Goal: Transaction & Acquisition: Purchase product/service

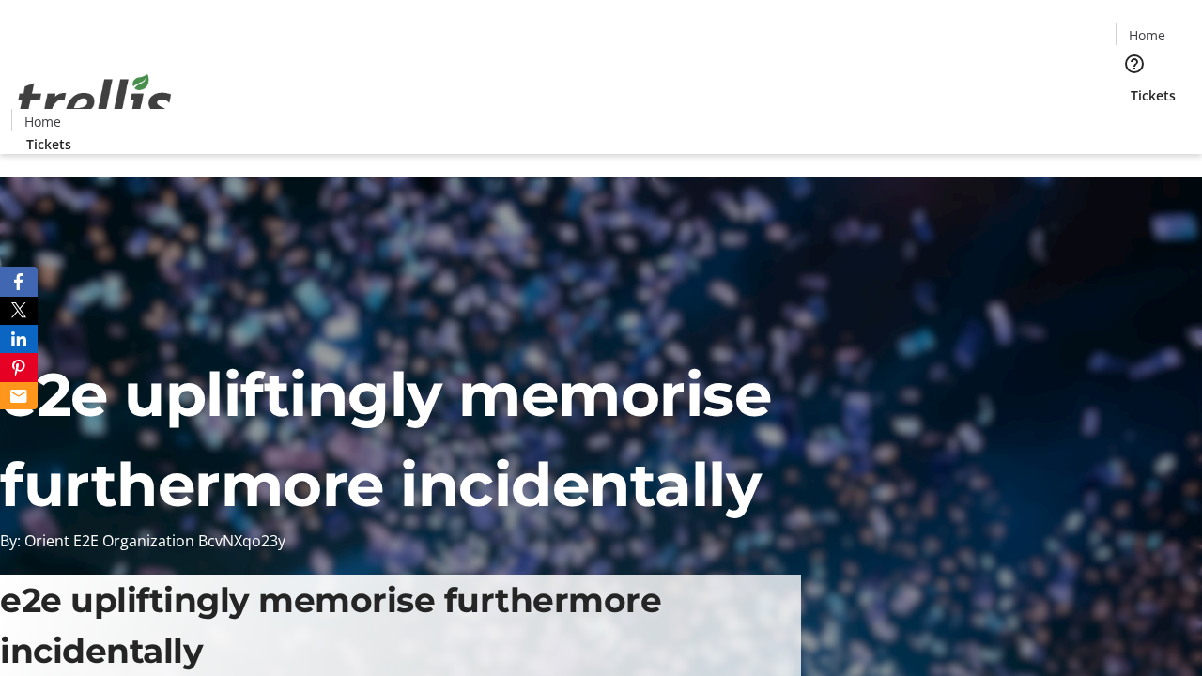
click at [1148, 28] on span "Sign Up" at bounding box center [1156, 26] width 54 height 23
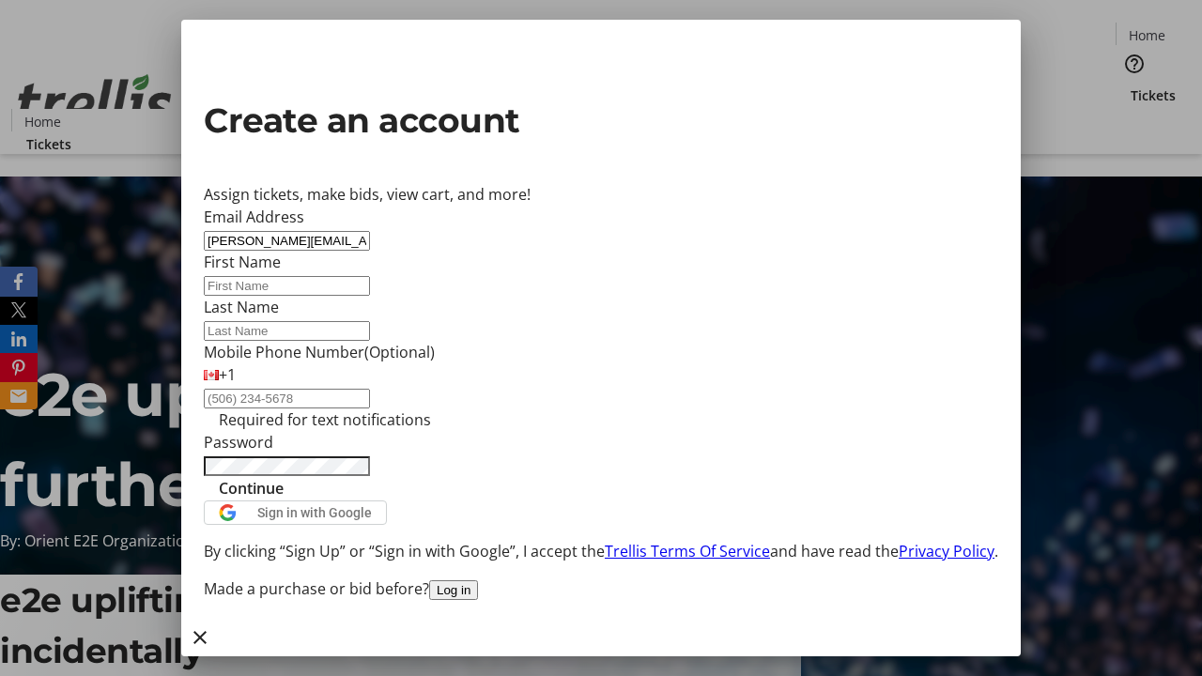
type input "[PERSON_NAME][EMAIL_ADDRESS][DOMAIN_NAME]"
type input "[PERSON_NAME]"
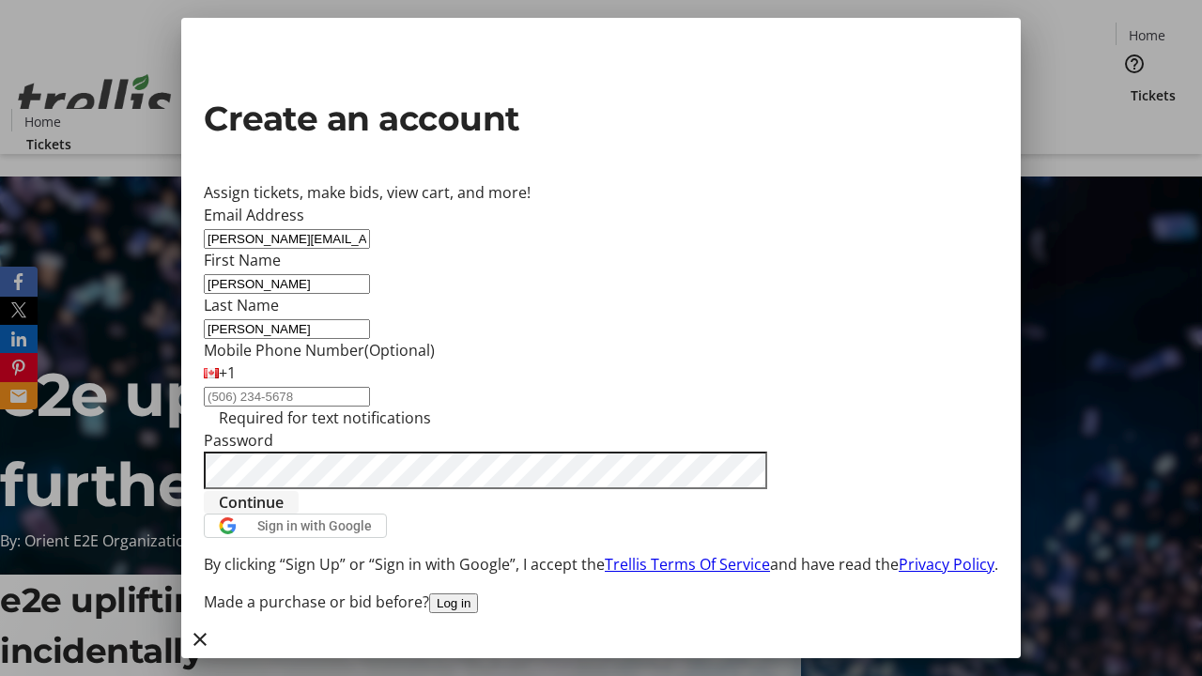
click at [284, 514] on span "Continue" at bounding box center [251, 502] width 65 height 23
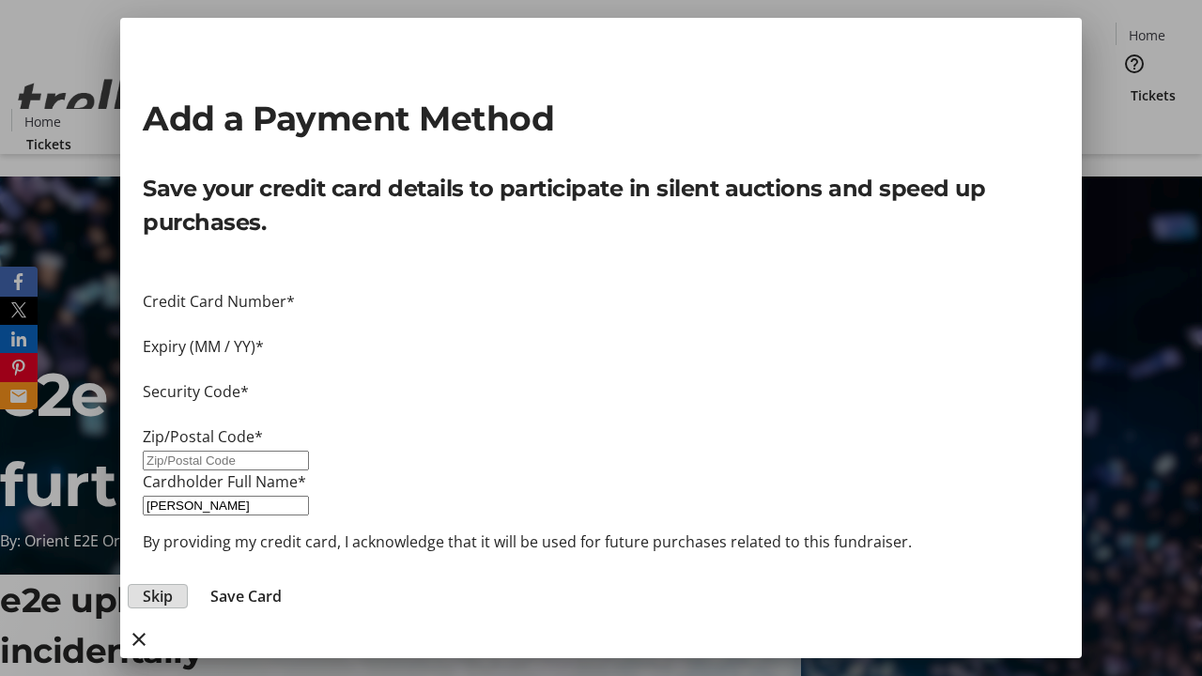
click at [173, 585] on span "Skip" at bounding box center [158, 596] width 30 height 23
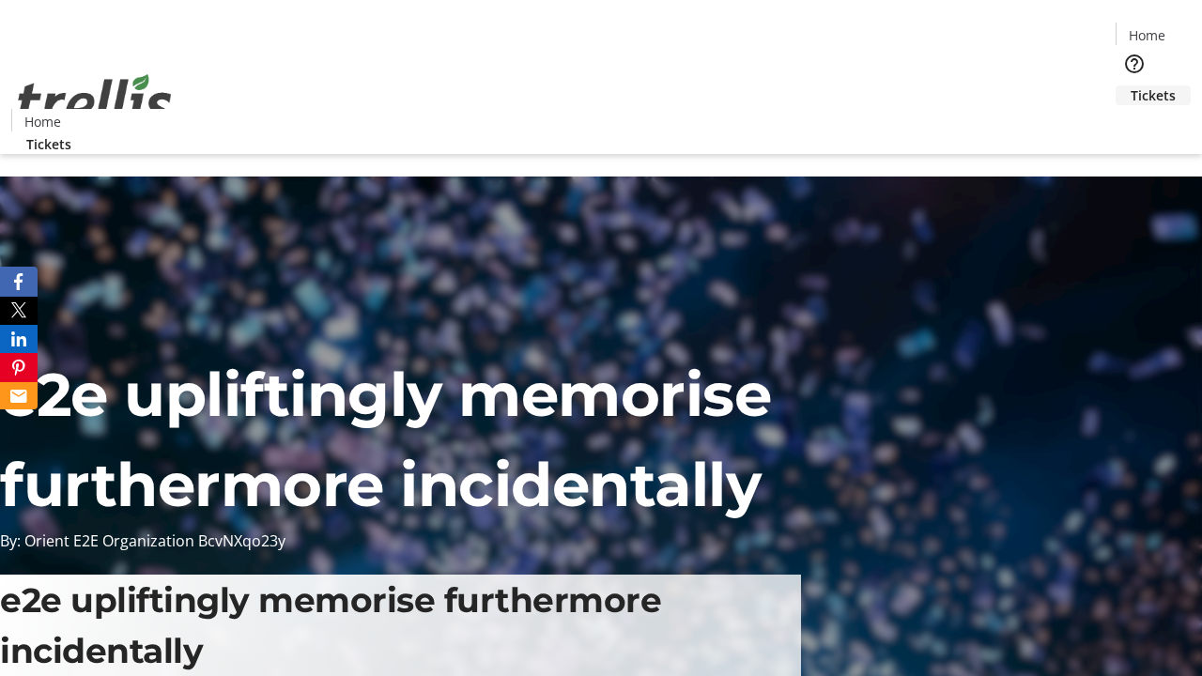
click at [1130, 85] on span "Tickets" at bounding box center [1152, 95] width 45 height 20
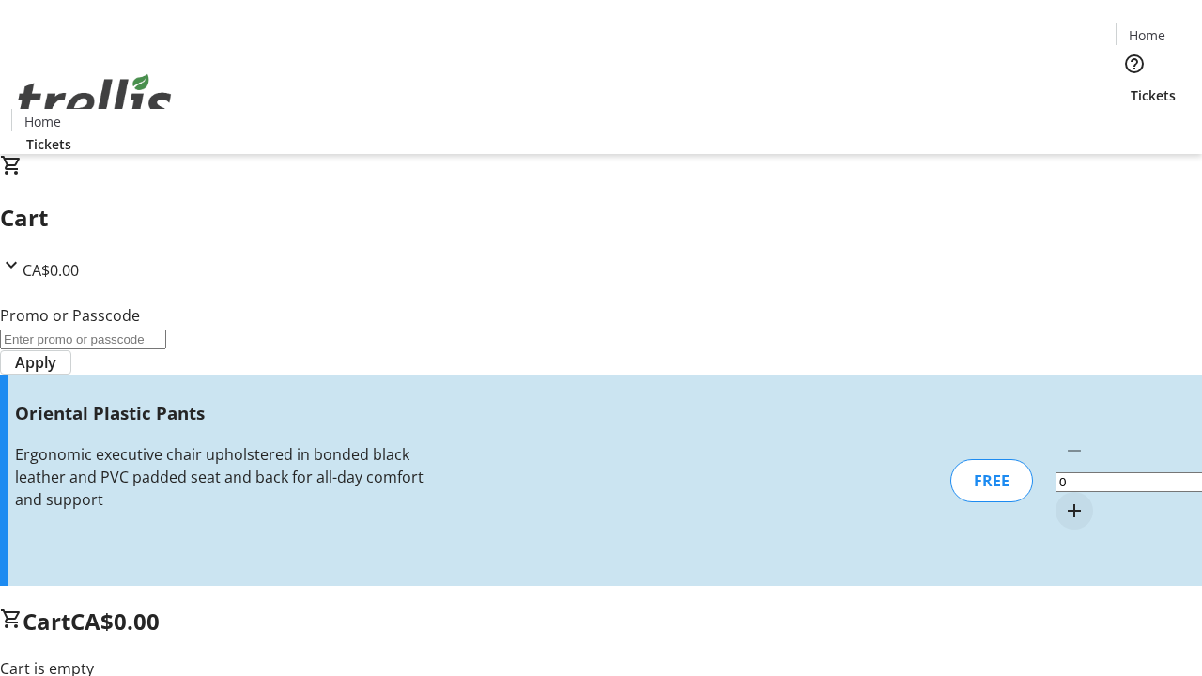
click at [1063, 500] on mat-icon "Increment by one" at bounding box center [1074, 511] width 23 height 23
type input "1"
